Goal: Task Accomplishment & Management: Complete application form

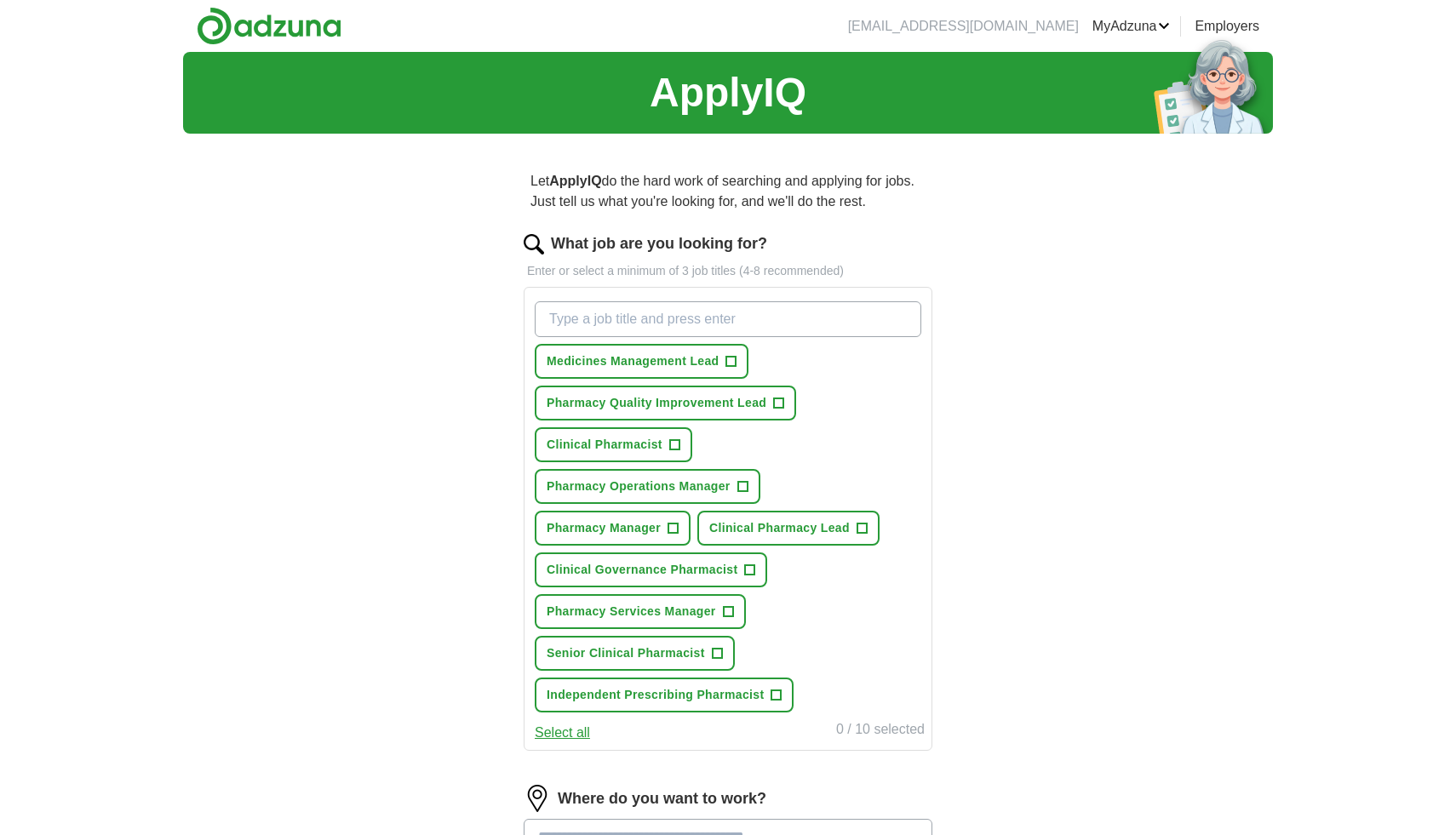
click at [752, 310] on input "What job are you looking for?" at bounding box center [727, 319] width 386 height 36
type input "actuarial analyst"
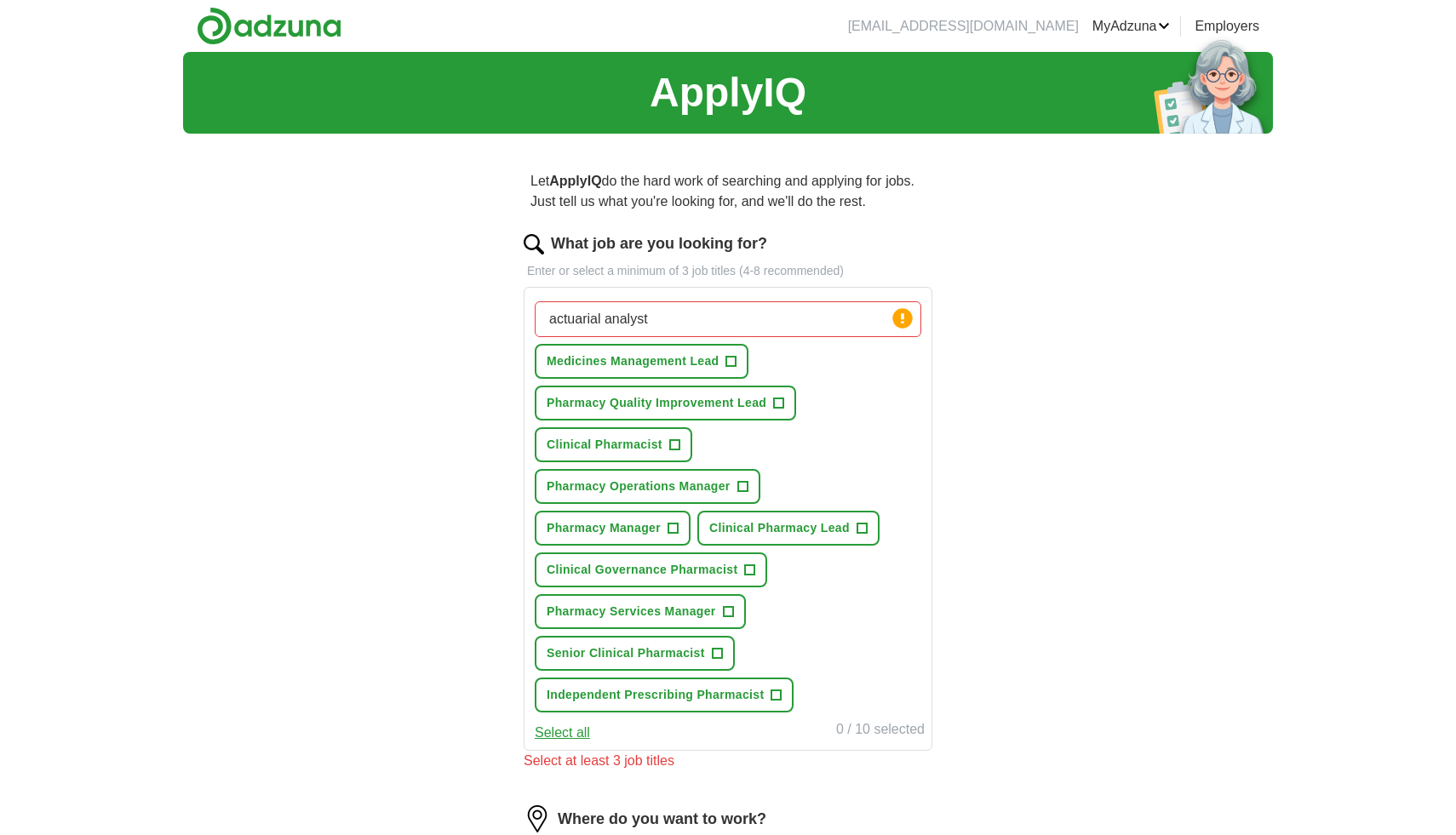
click at [1045, 612] on div "ApplyIQ Let ApplyIQ do the hard work of searching and applying for jobs. Just t…" at bounding box center [727, 596] width 1090 height 1088
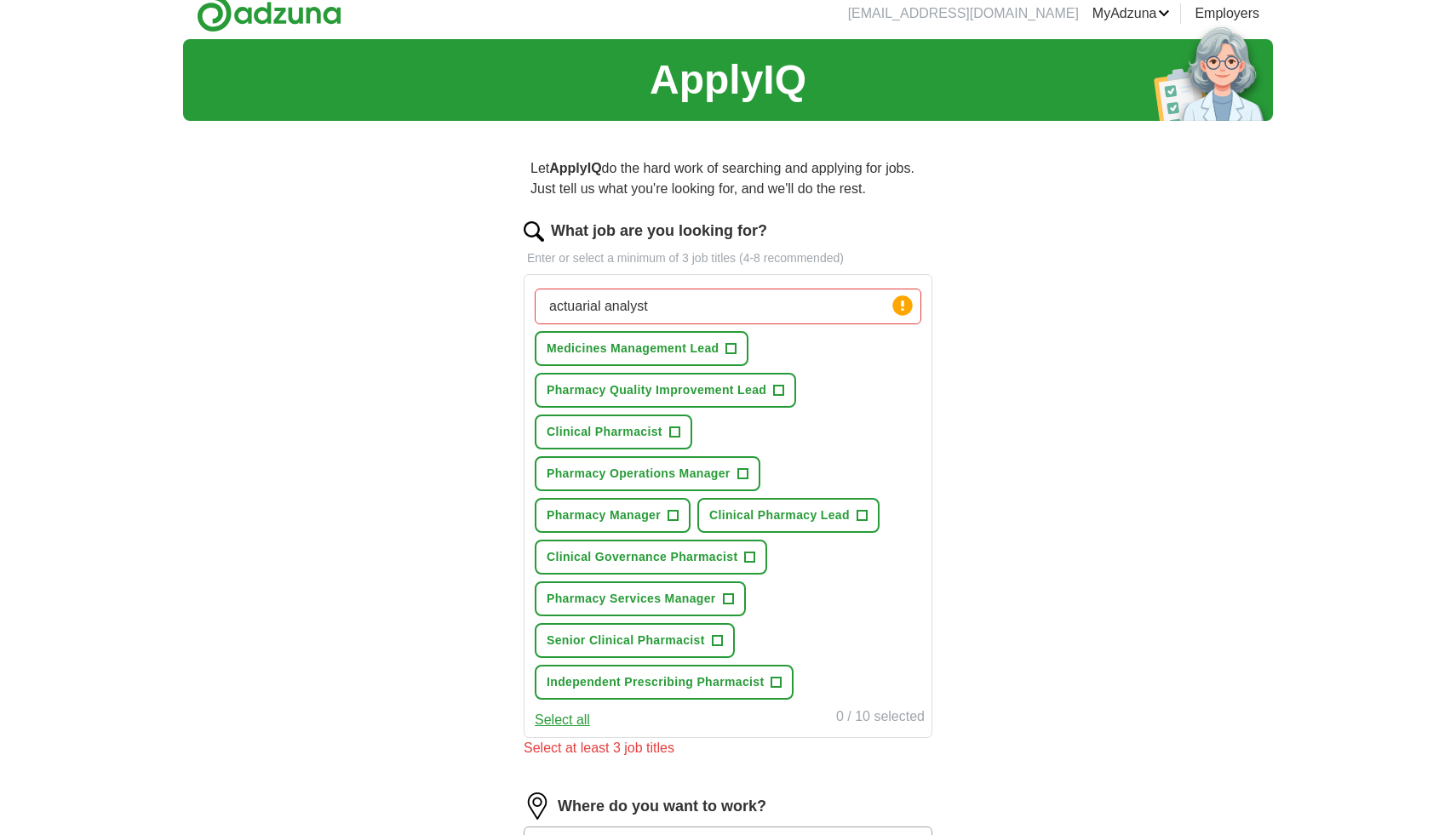
scroll to position [13, 0]
click at [845, 306] on input "actuarial analyst" at bounding box center [727, 306] width 386 height 36
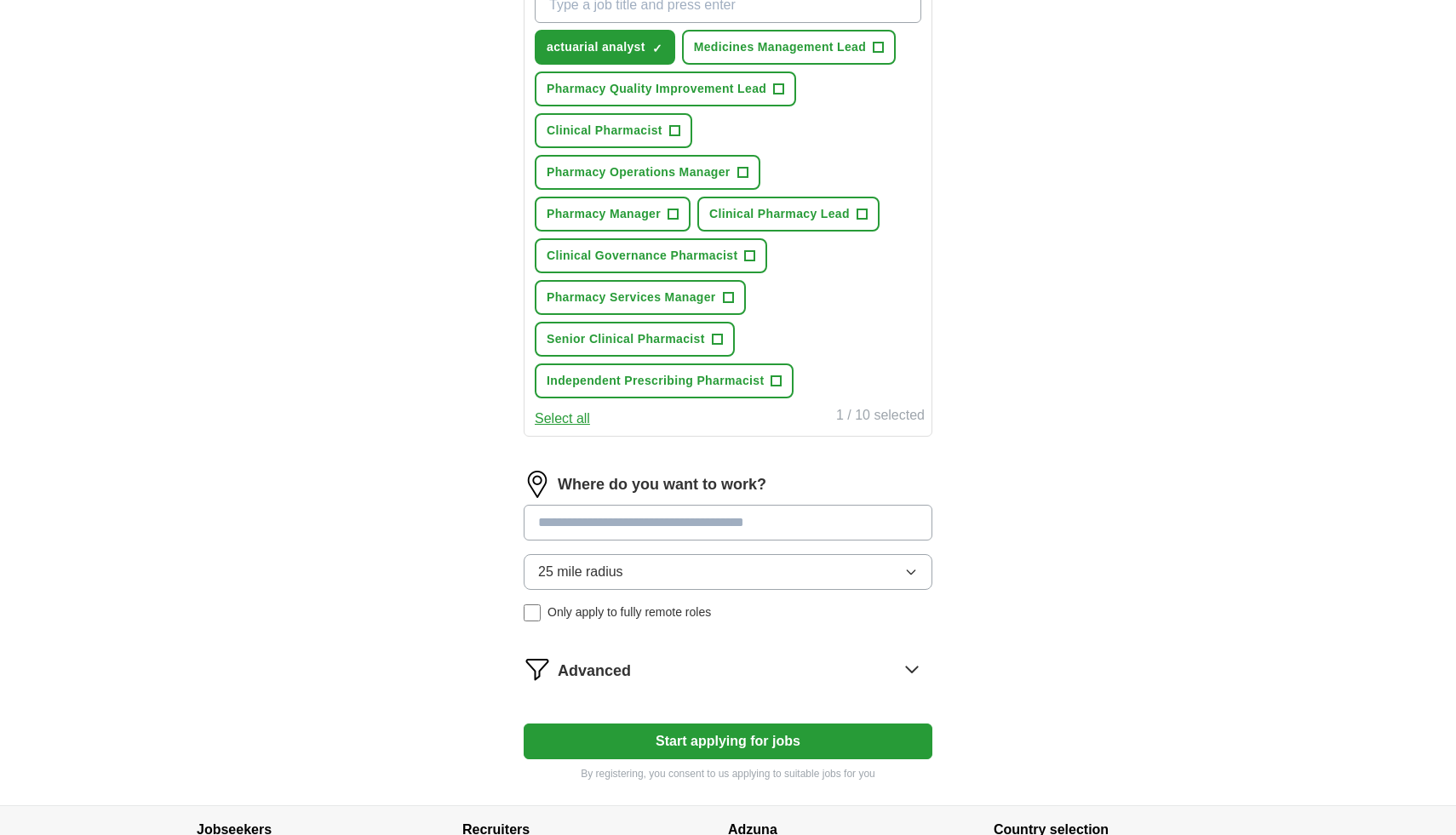
scroll to position [322, 0]
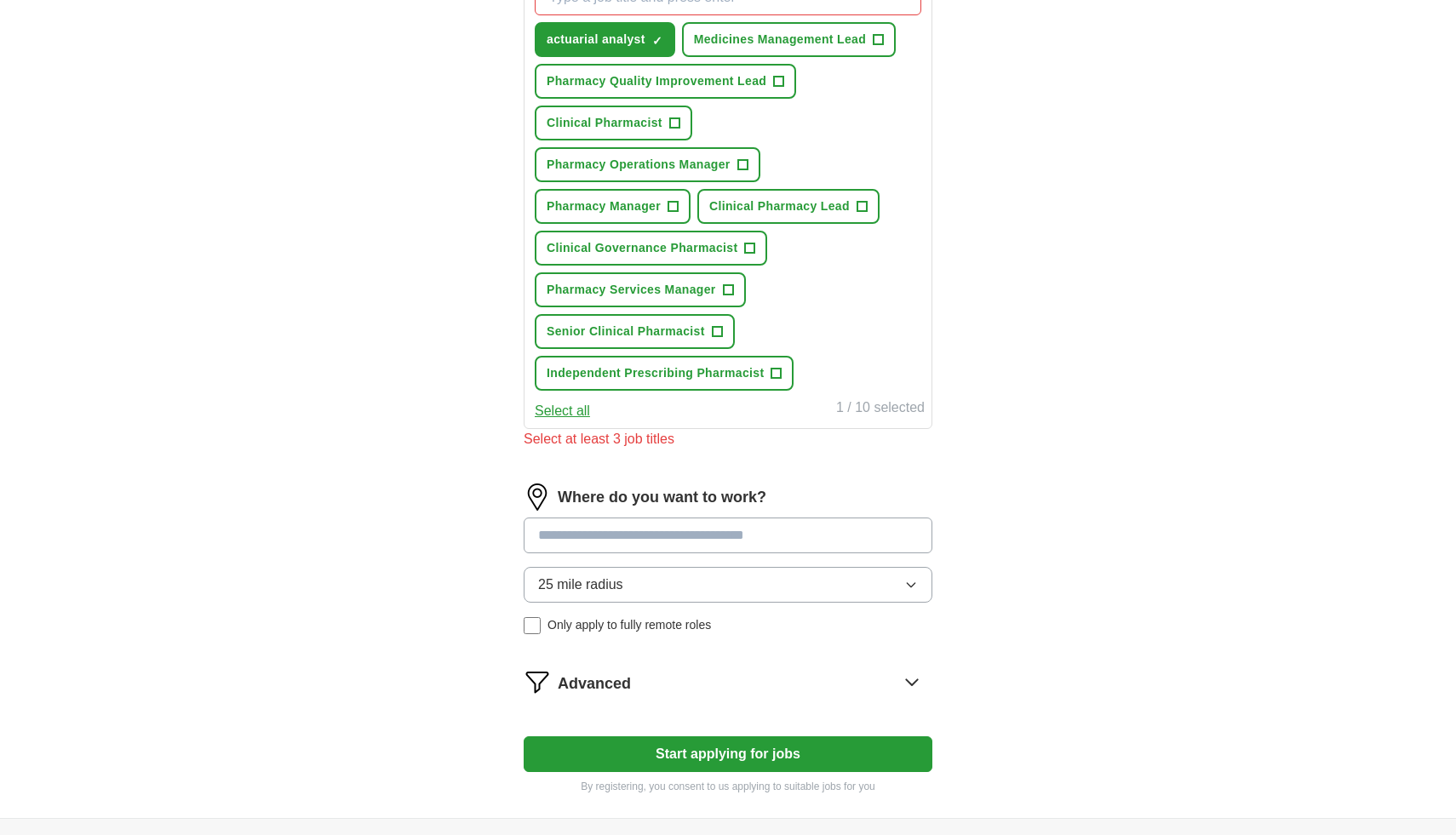
click at [791, 521] on input at bounding box center [728, 535] width 409 height 36
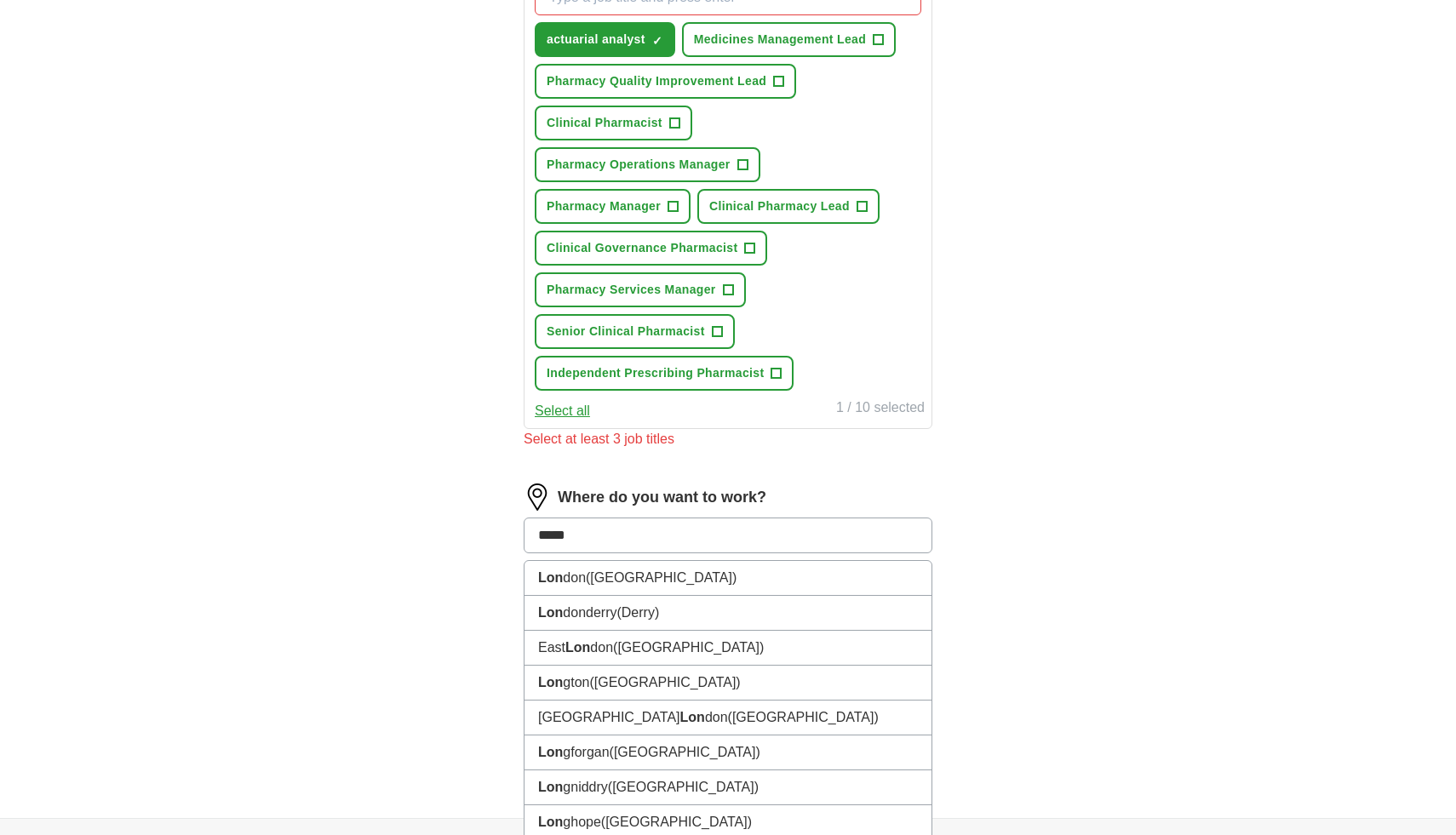
type input "******"
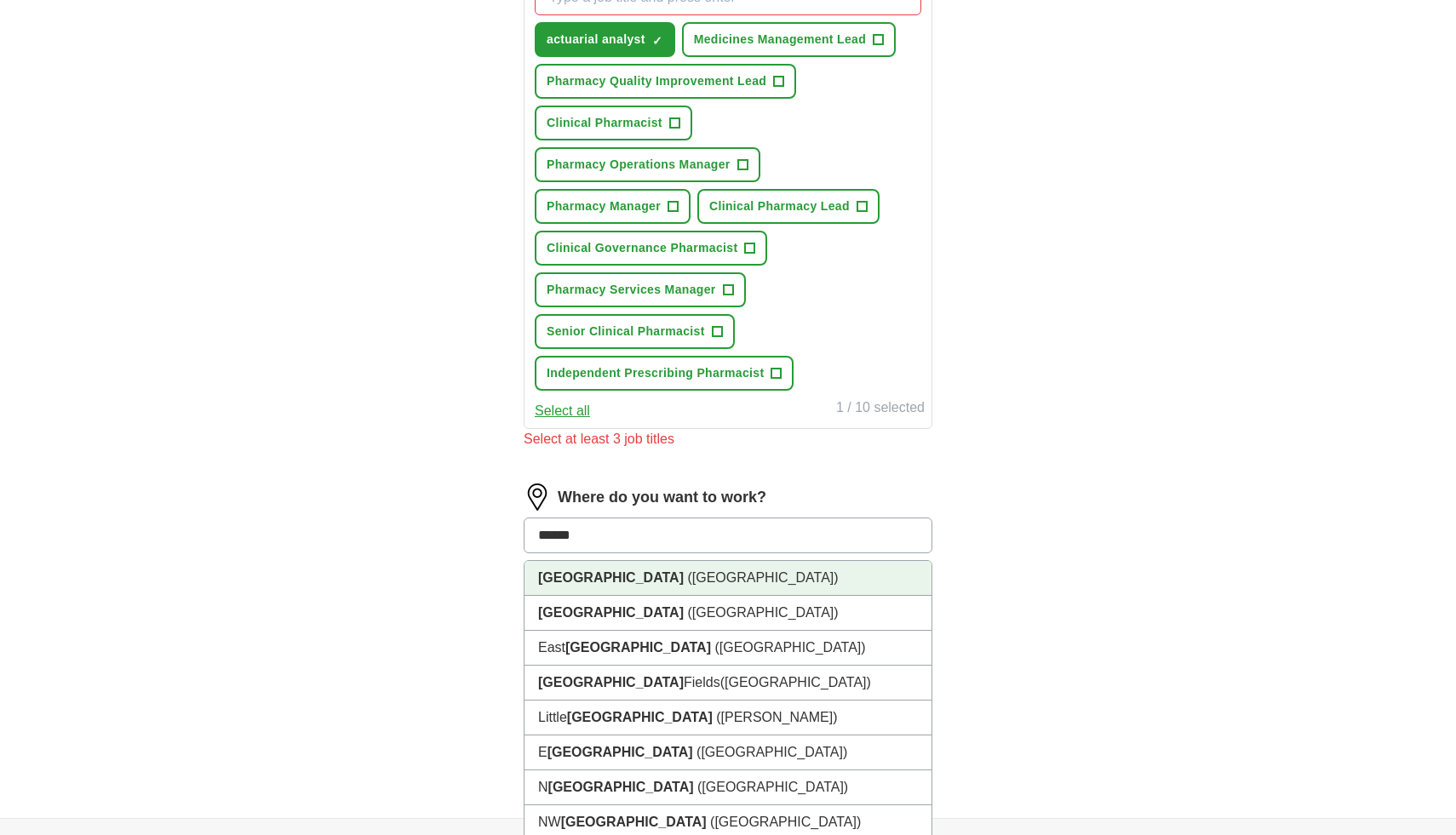
click at [760, 580] on li "[GEOGRAPHIC_DATA] ([GEOGRAPHIC_DATA])" at bounding box center [728, 578] width 407 height 35
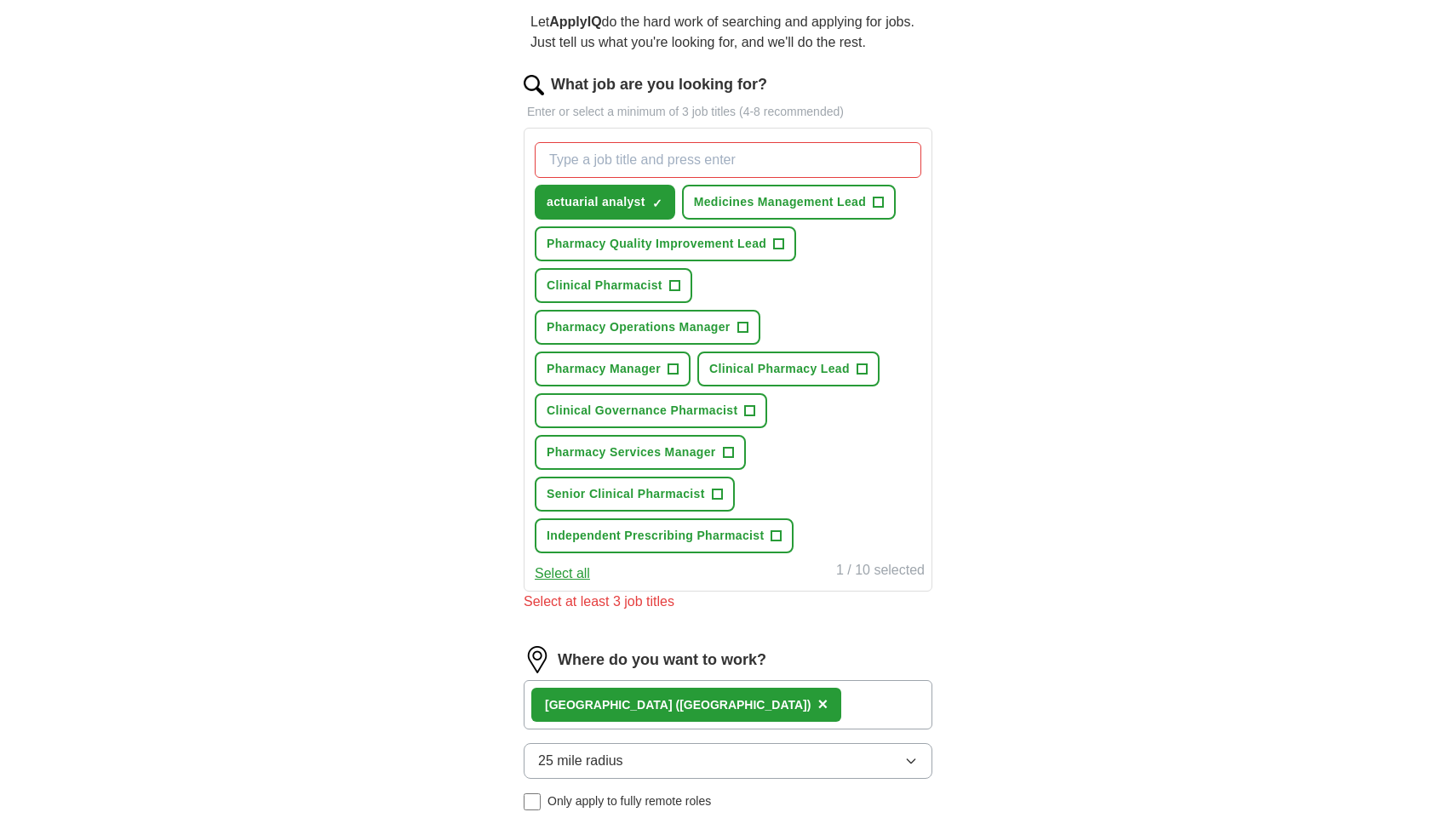
scroll to position [156, 0]
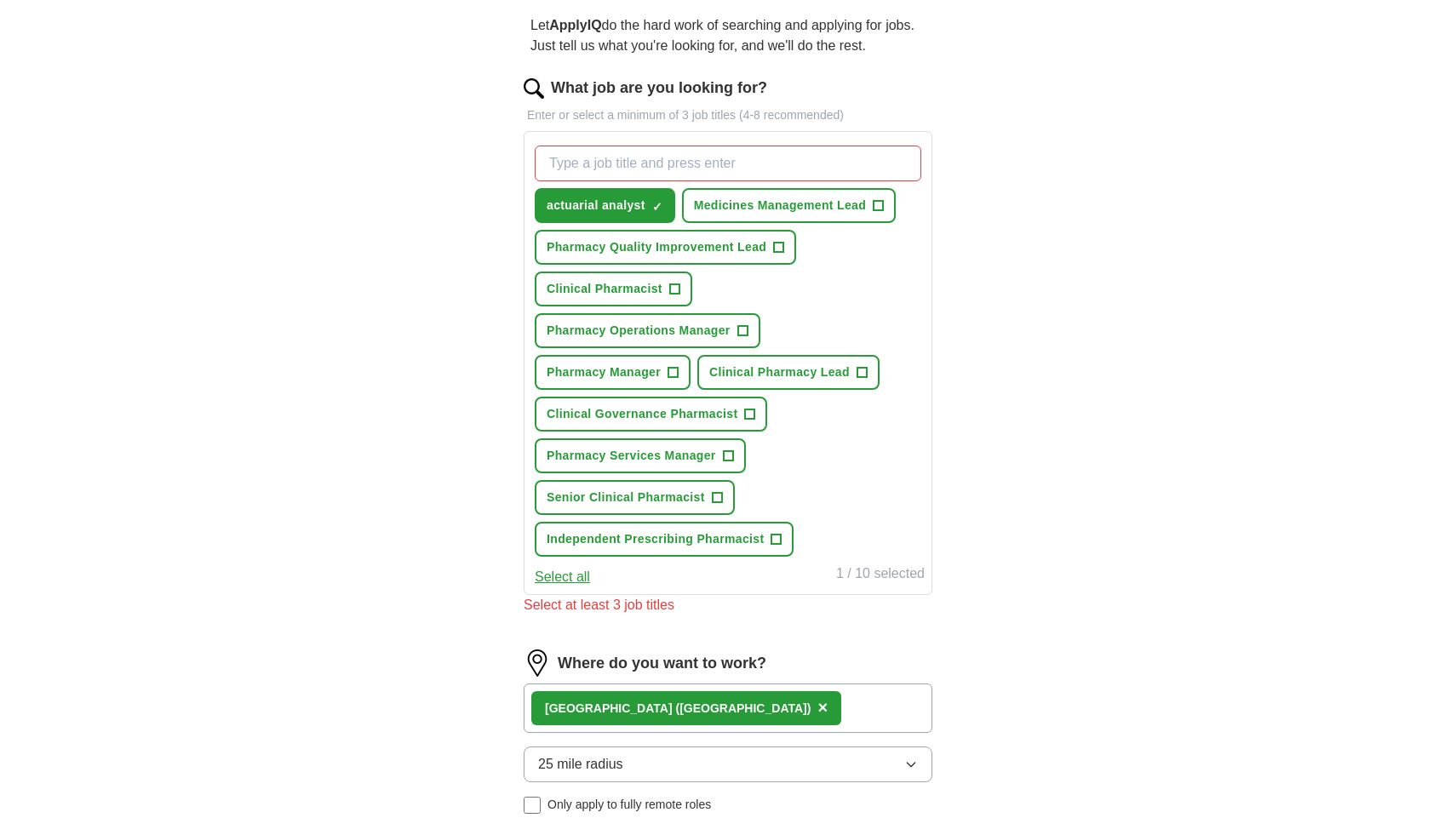
click at [680, 168] on input "What job are you looking for?" at bounding box center [727, 164] width 386 height 36
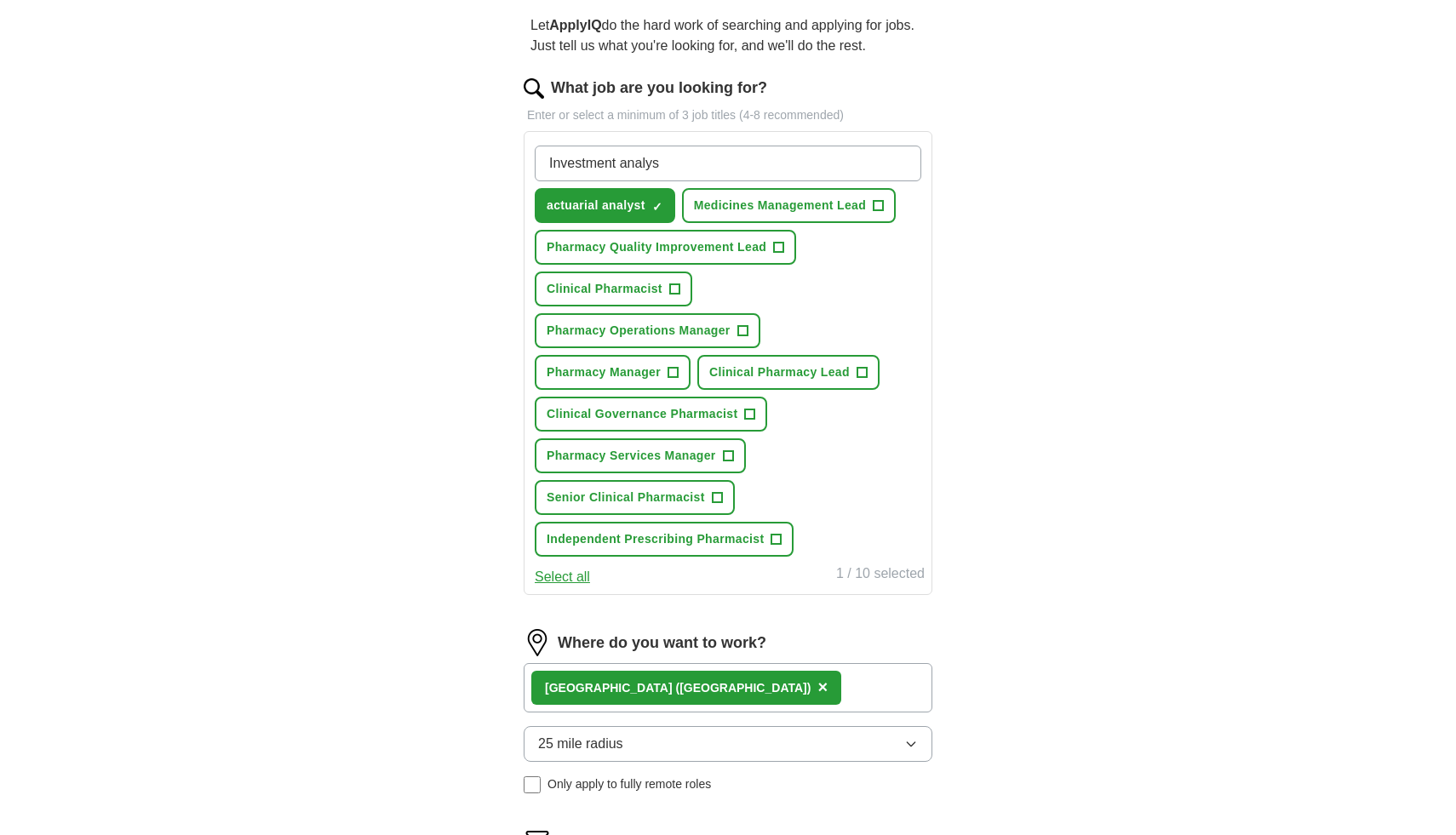
type input "Investment analyst"
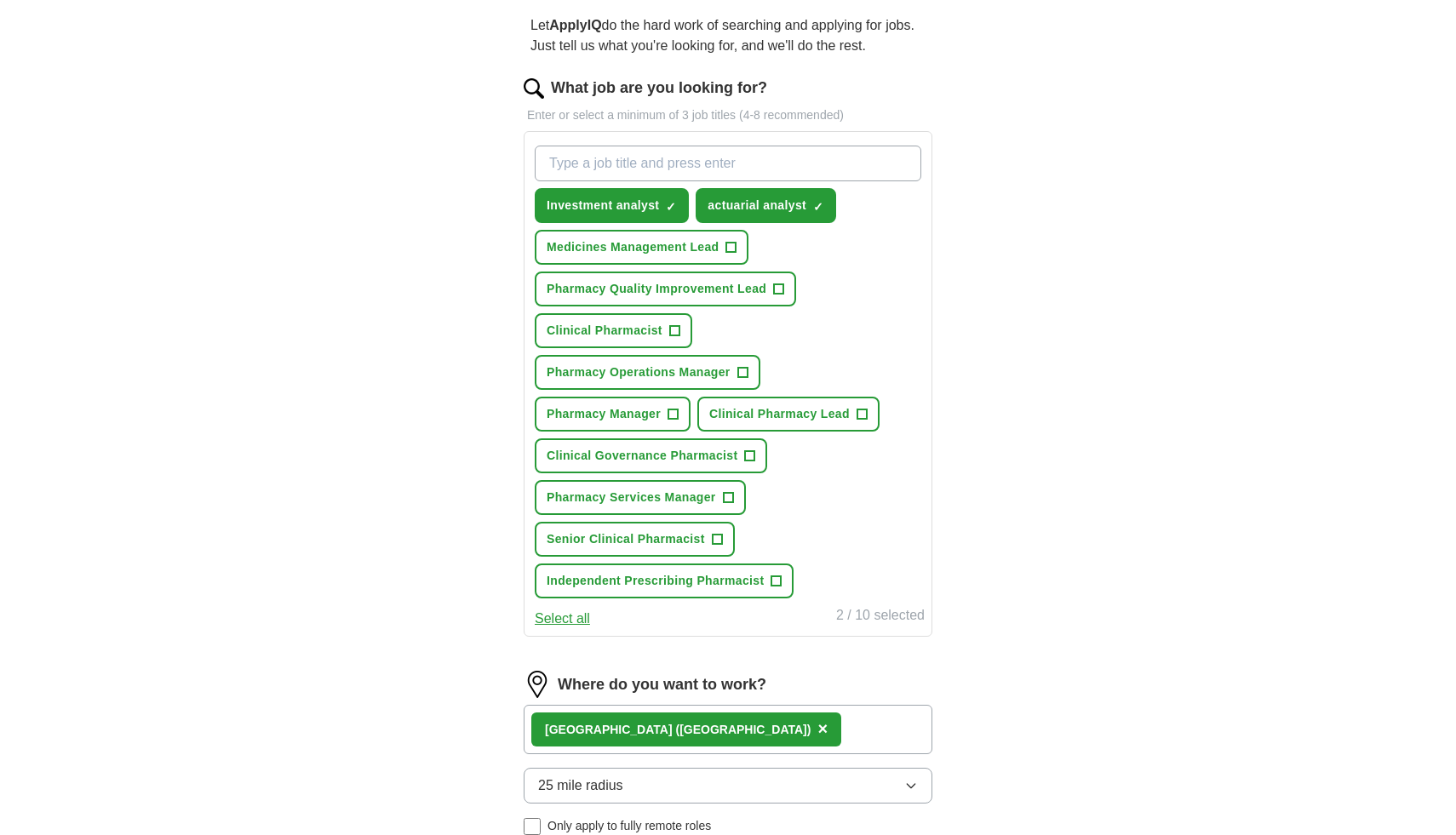
click at [690, 174] on input "What job are you looking for?" at bounding box center [727, 164] width 386 height 36
type input "actuarial reporting analyst"
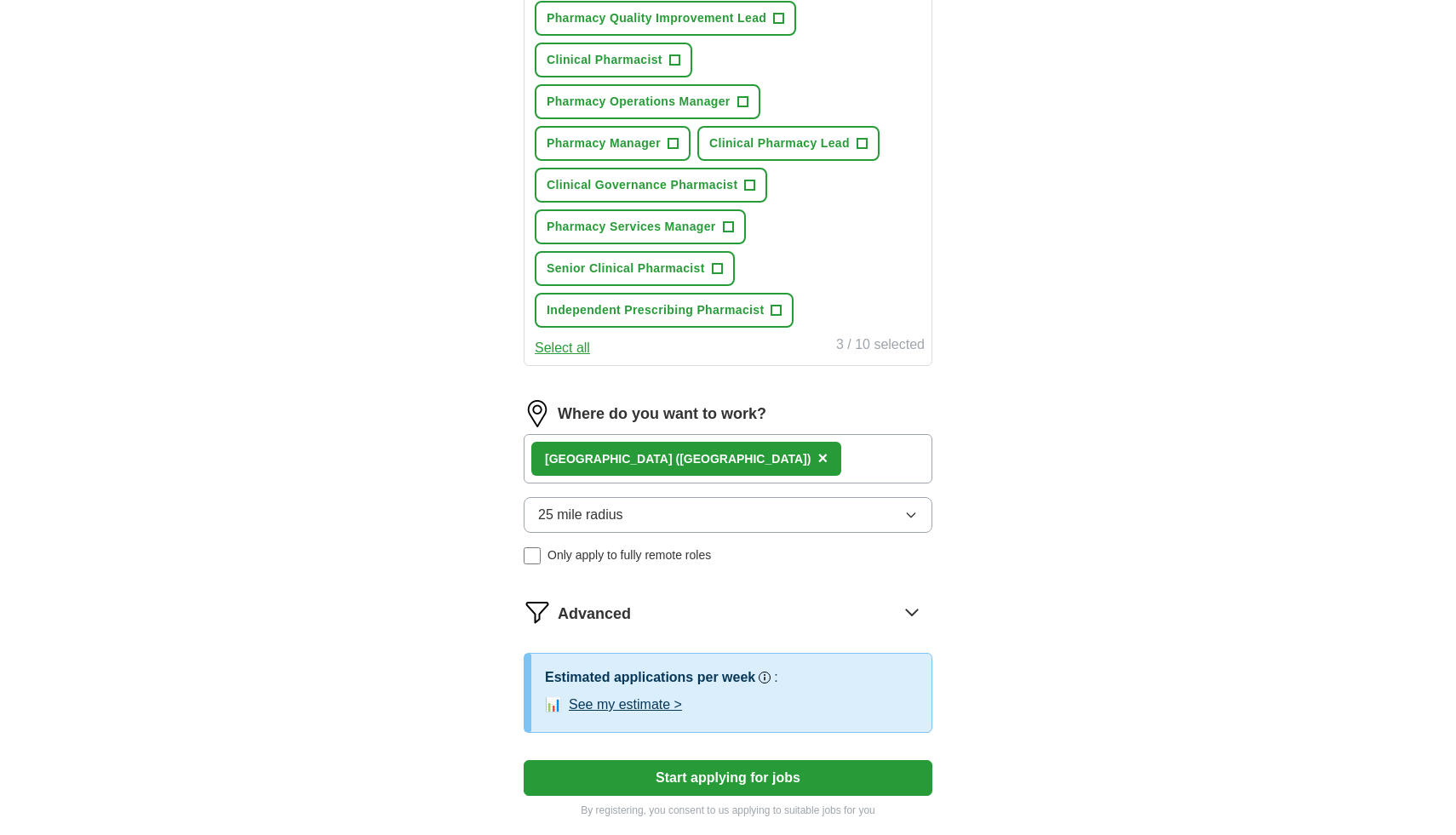
scroll to position [469, 0]
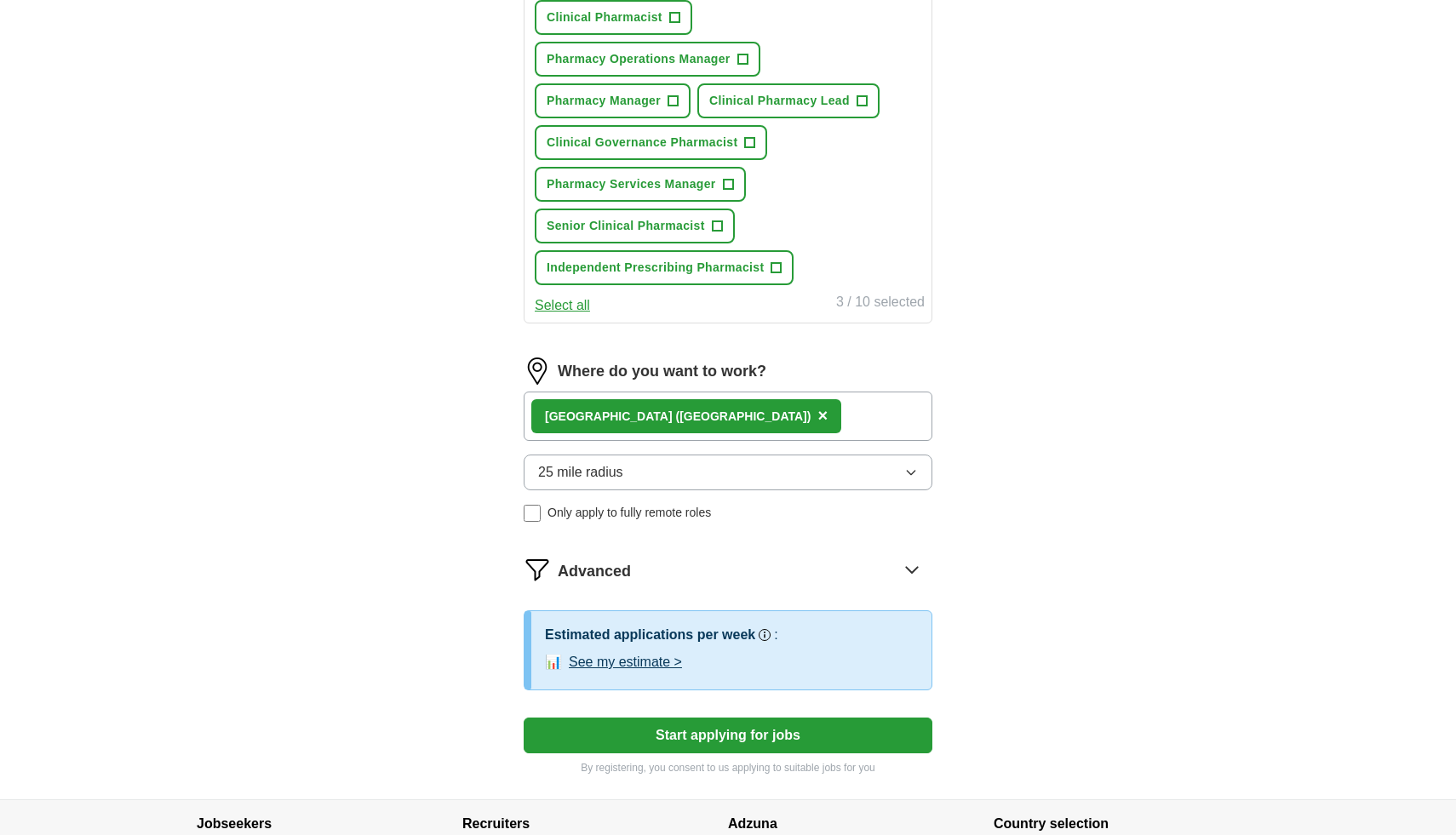
click at [695, 740] on button "Start applying for jobs" at bounding box center [728, 735] width 409 height 36
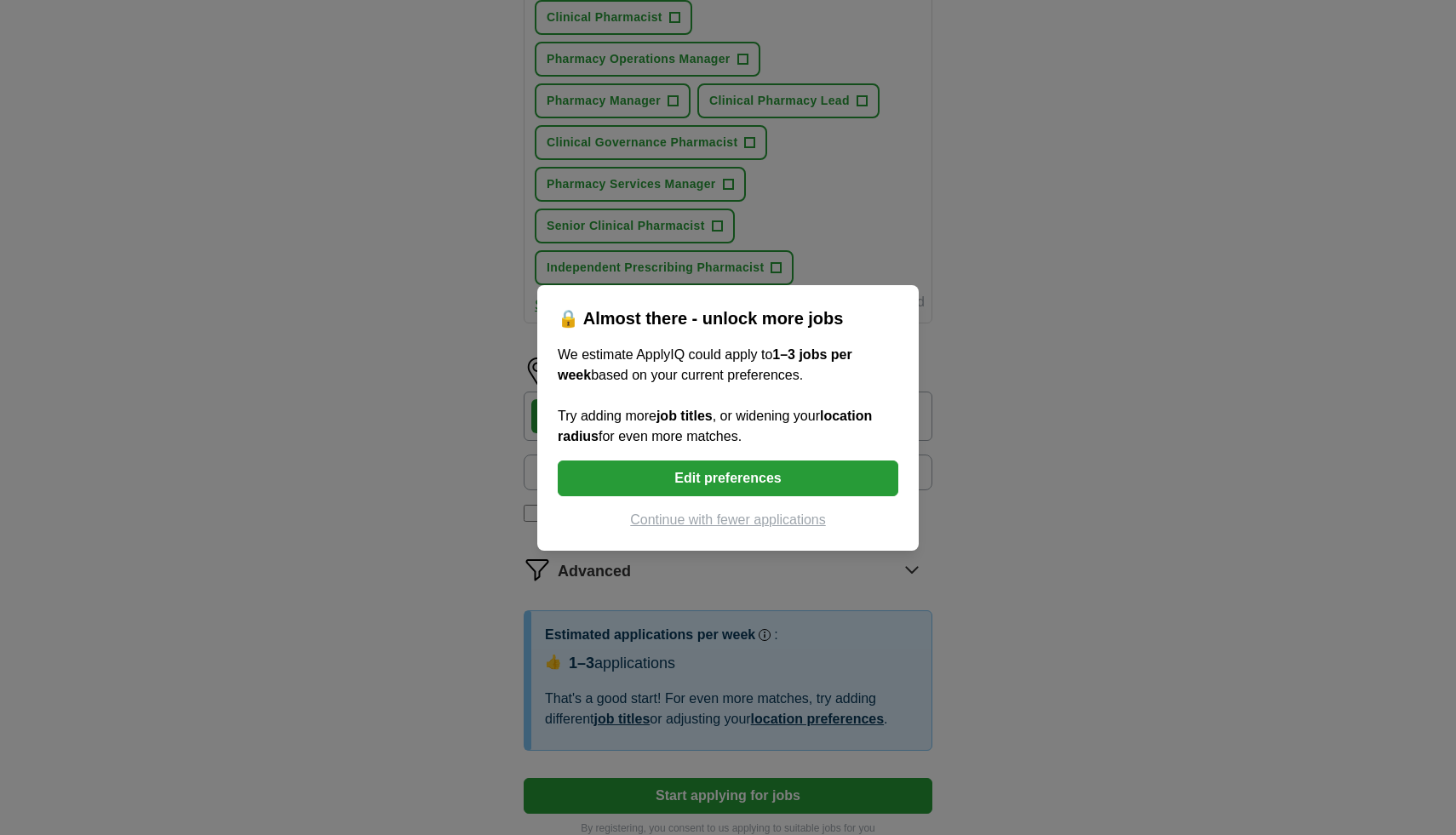
click at [726, 517] on button "Continue with fewer applications" at bounding box center [728, 520] width 340 height 21
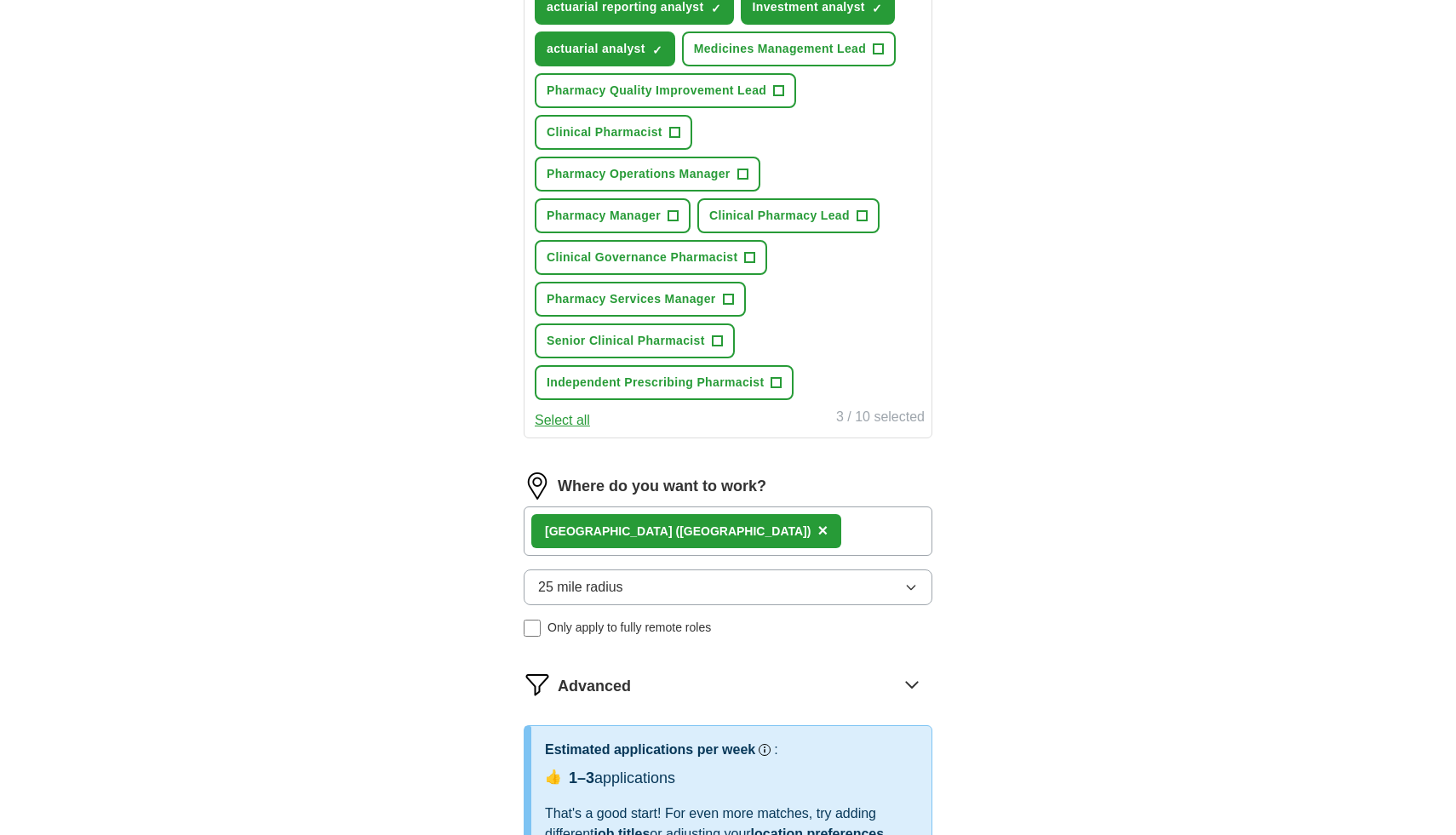
select select "**"
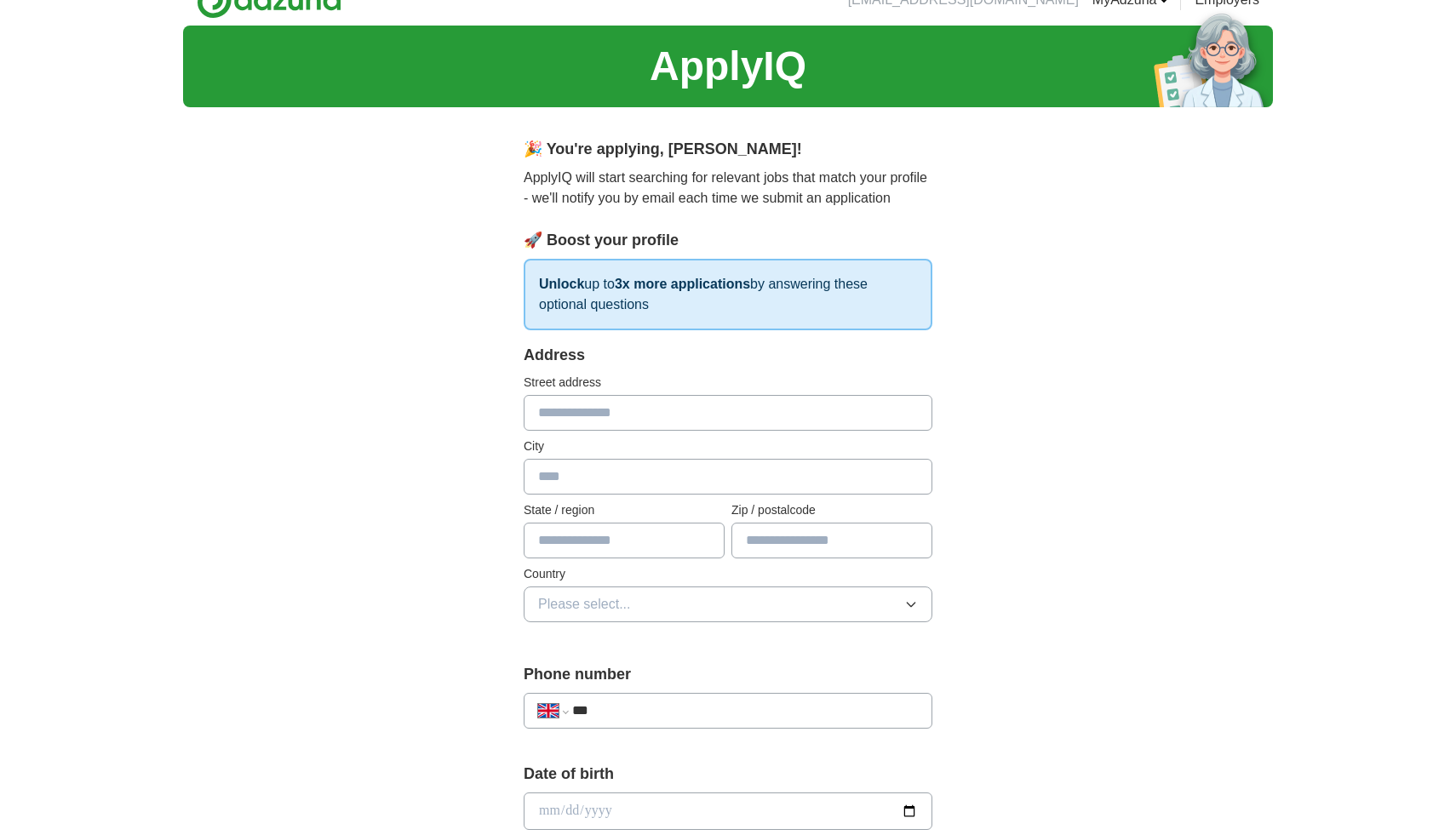
scroll to position [0, 0]
